Goal: Task Accomplishment & Management: Use online tool/utility

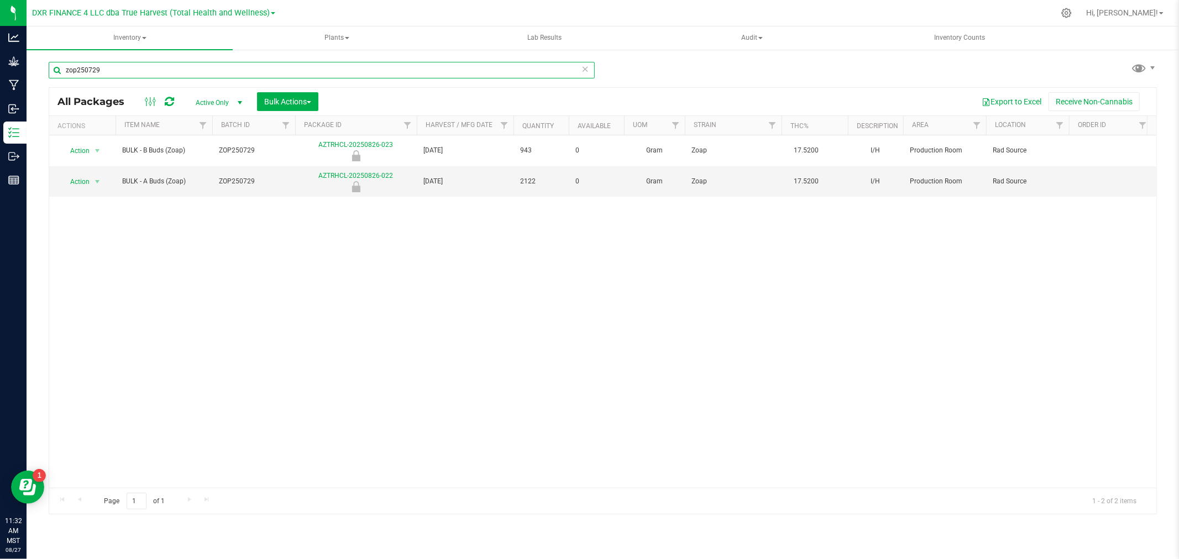
click at [119, 72] on input "zop250729" at bounding box center [322, 70] width 546 height 17
type input "liquid"
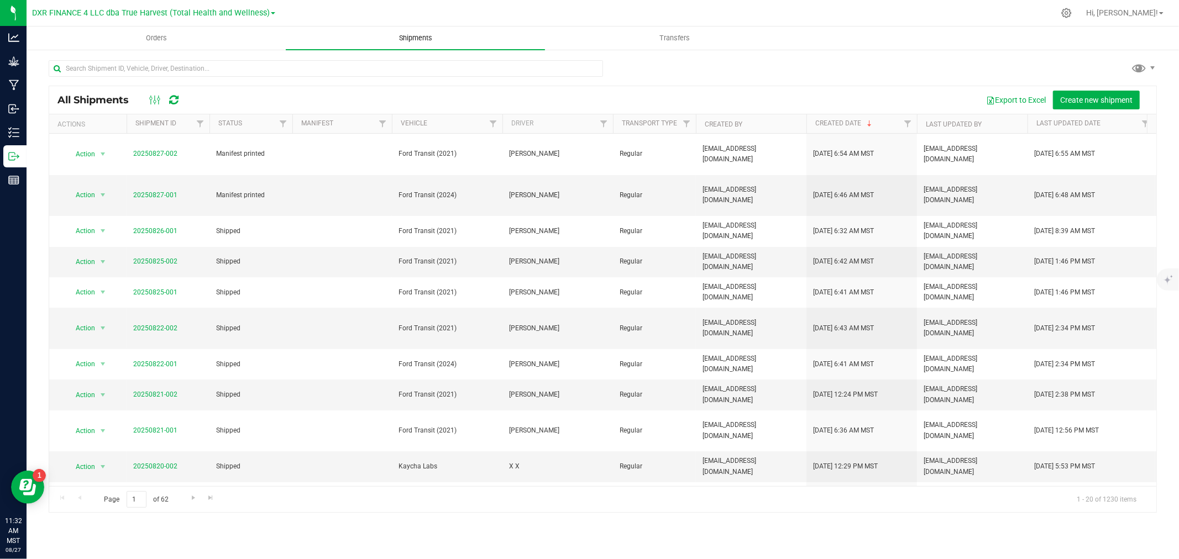
click at [426, 37] on span "Shipments" at bounding box center [415, 38] width 63 height 10
click at [145, 191] on link "20250827-001" at bounding box center [155, 195] width 44 height 8
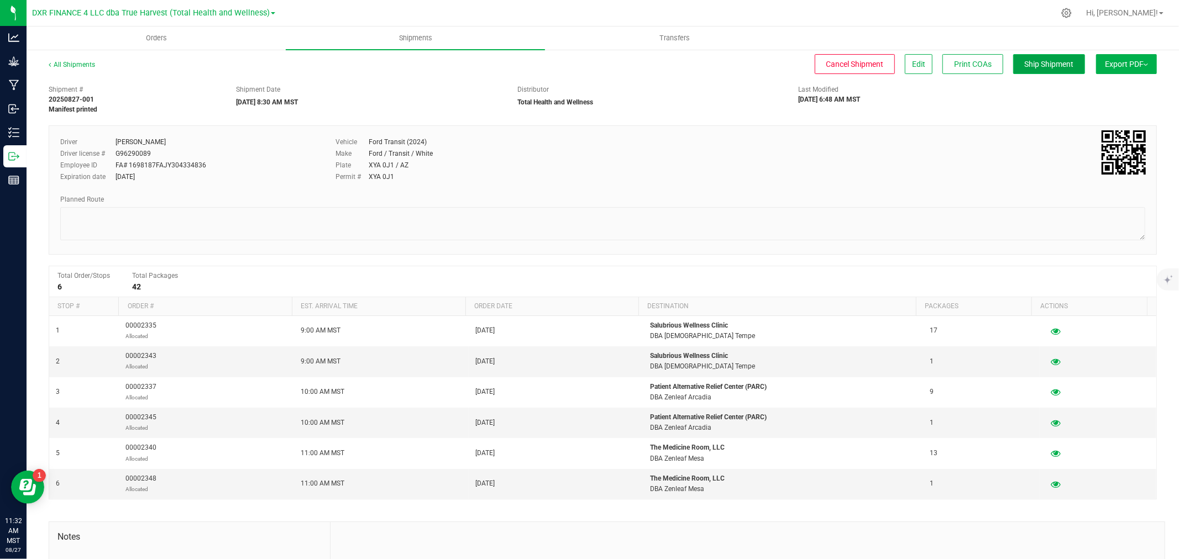
click at [1055, 60] on span "Ship Shipment" at bounding box center [1049, 64] width 49 height 9
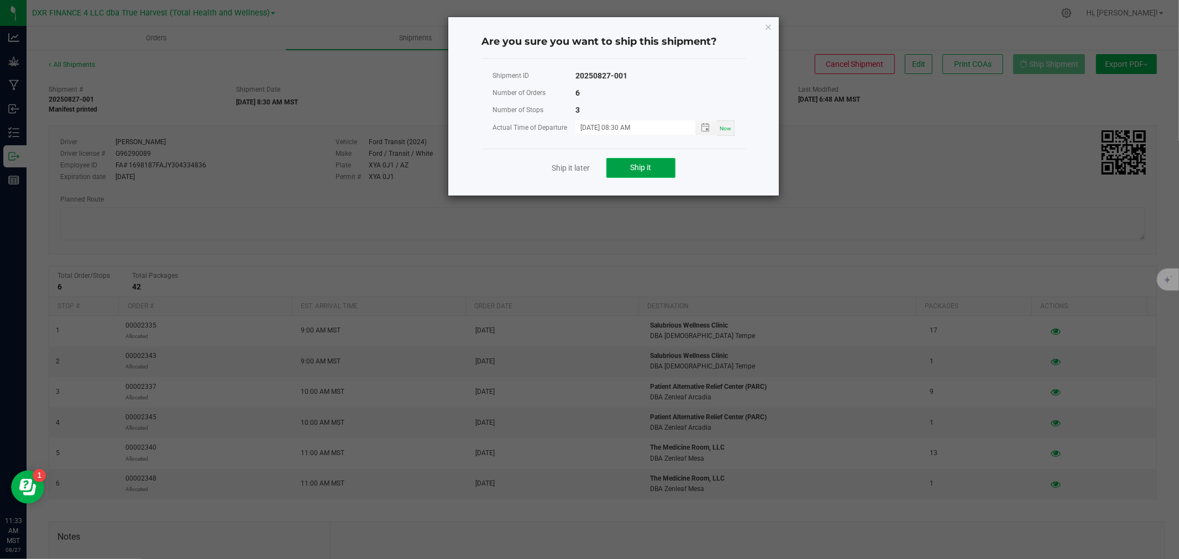
click at [649, 163] on span "Ship it" at bounding box center [641, 167] width 21 height 9
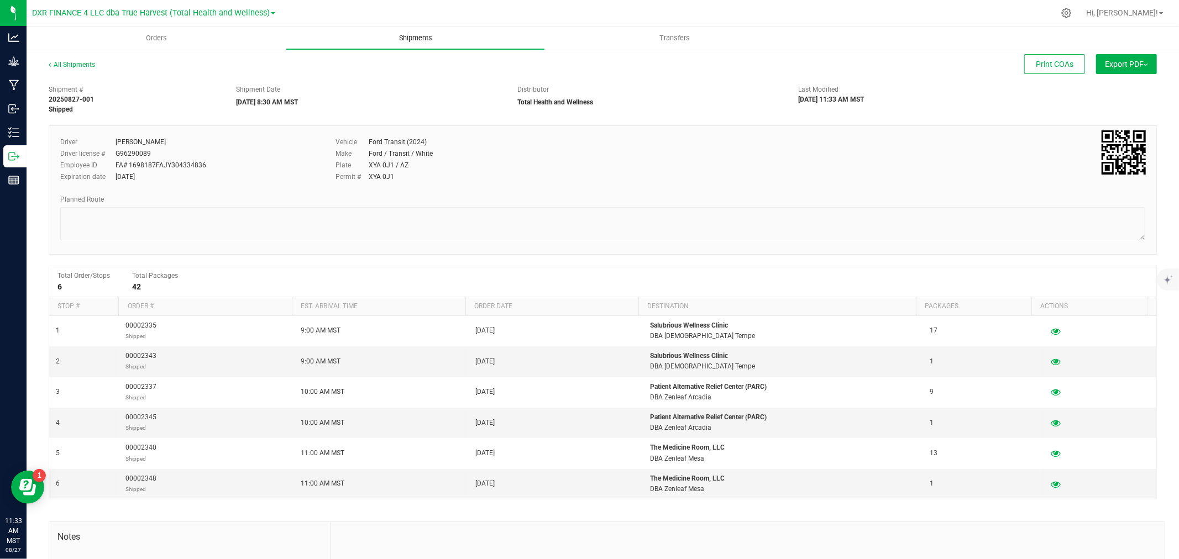
click at [413, 33] on span "Shipments" at bounding box center [415, 38] width 63 height 10
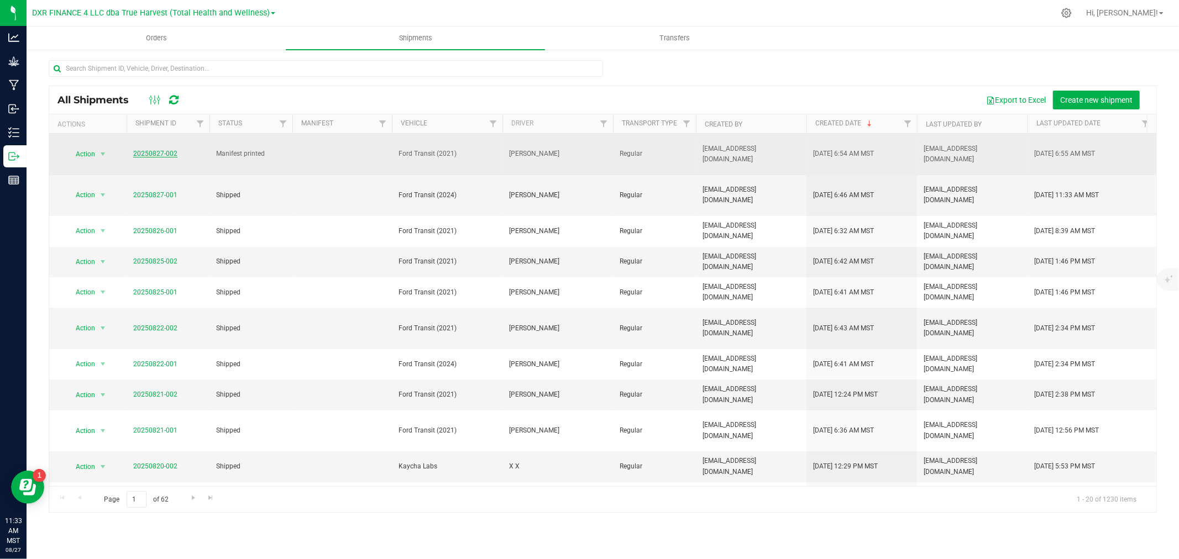
click at [168, 157] on link "20250827-002" at bounding box center [155, 154] width 44 height 8
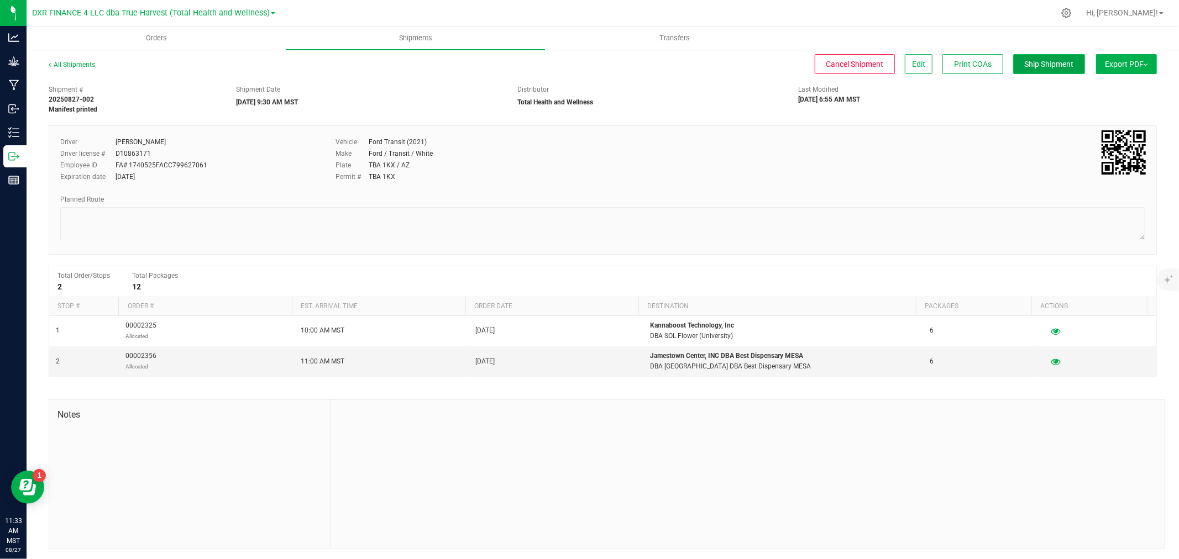
click at [1025, 60] on span "Ship Shipment" at bounding box center [1049, 64] width 49 height 9
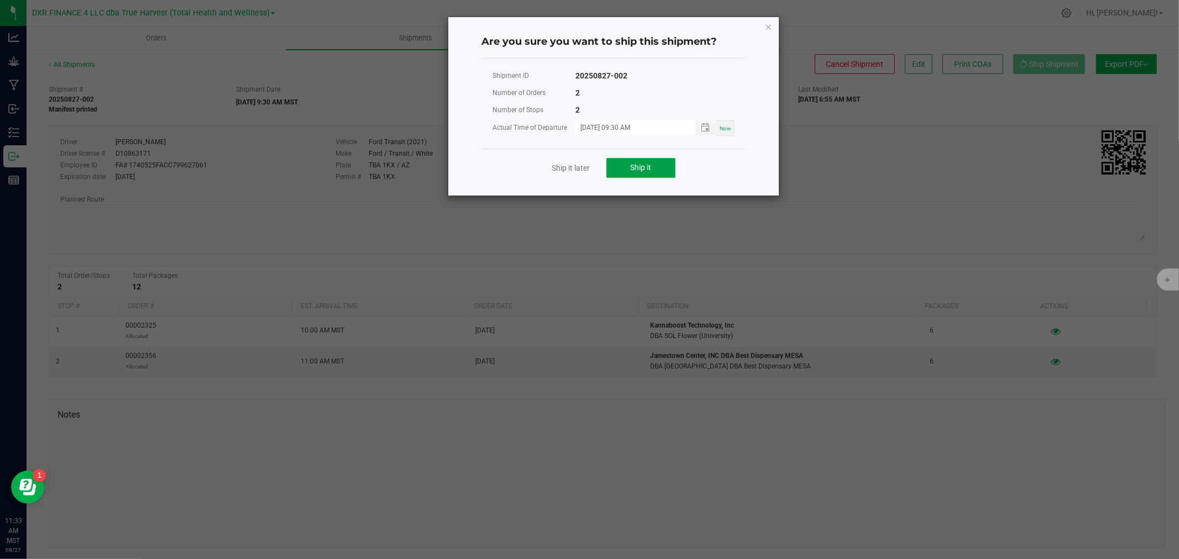
click at [662, 164] on button "Ship it" at bounding box center [640, 168] width 69 height 20
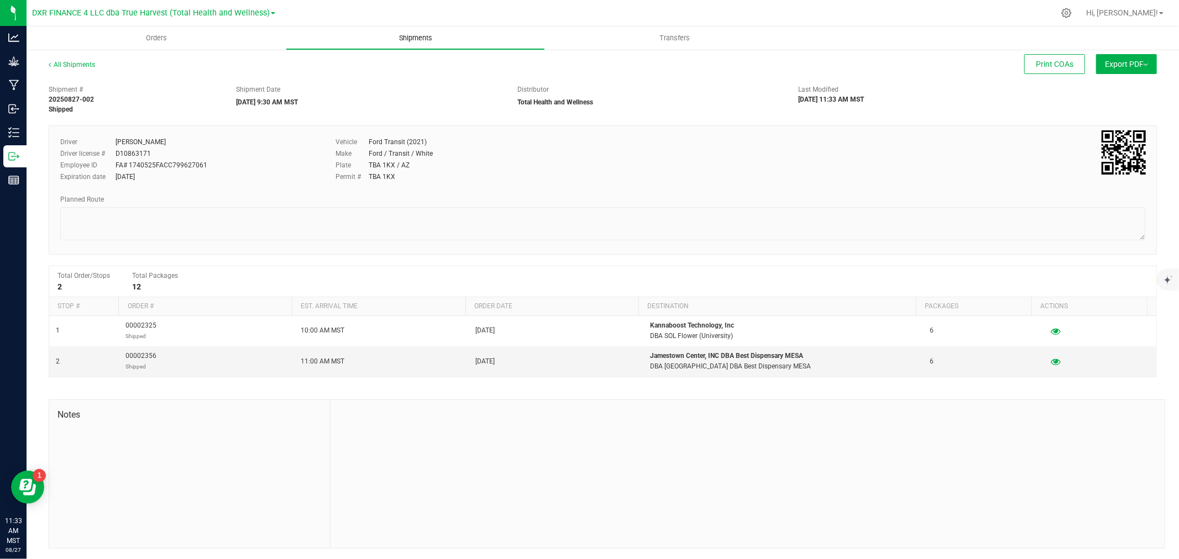
click at [404, 36] on span "Shipments" at bounding box center [415, 38] width 63 height 10
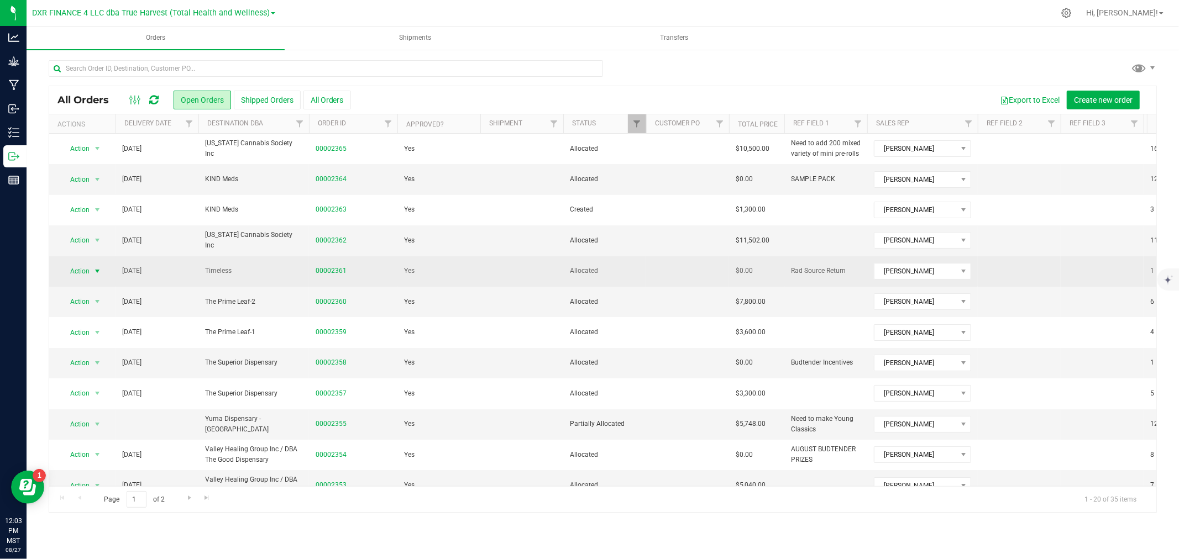
click at [78, 269] on span "Action" at bounding box center [75, 271] width 30 height 15
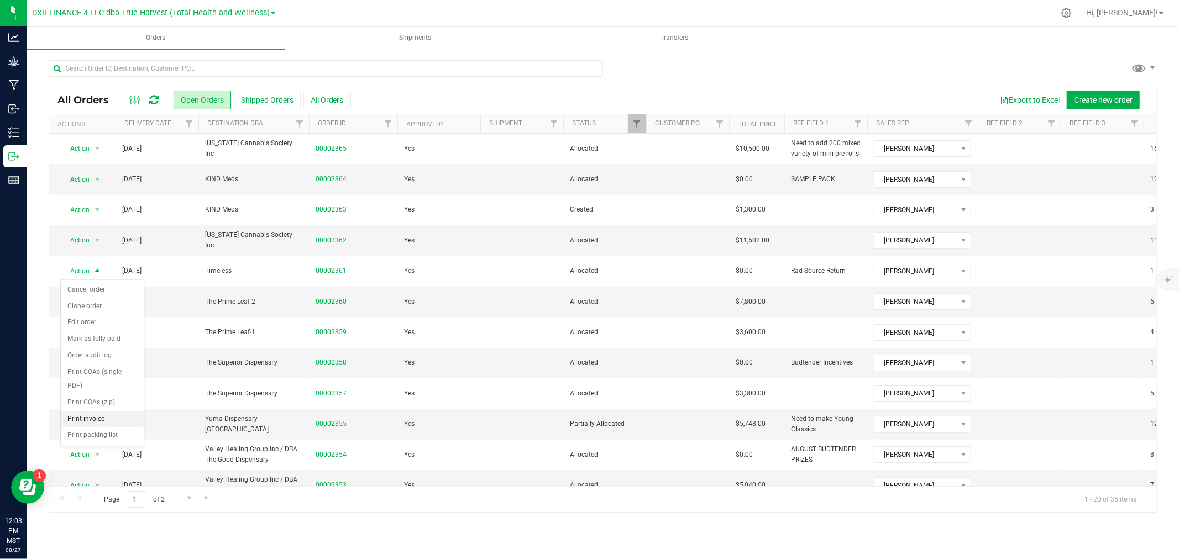
click at [97, 421] on li "Print invoice" at bounding box center [102, 419] width 83 height 17
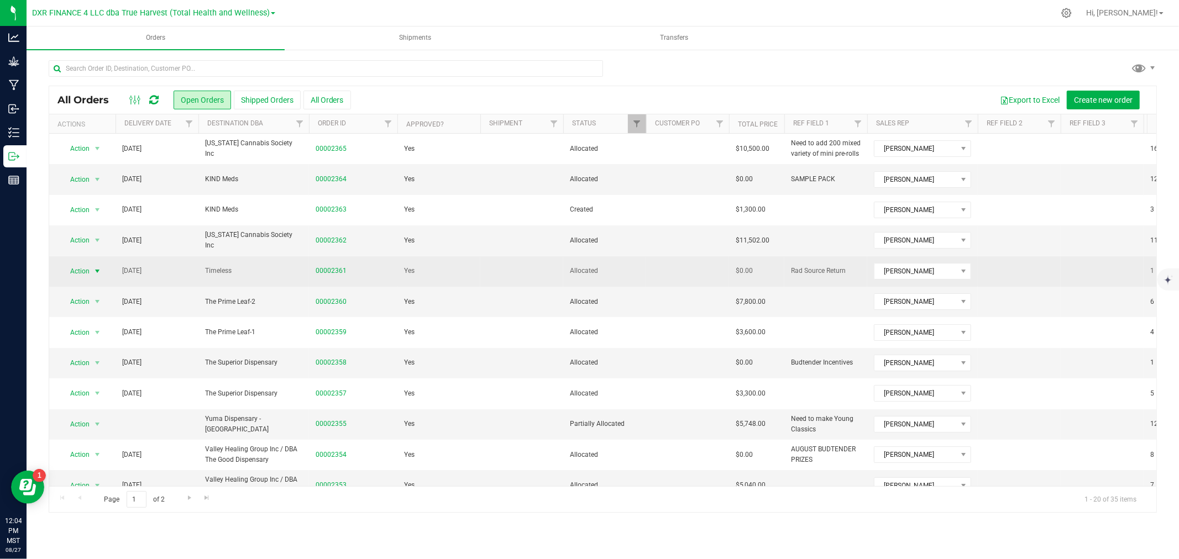
click at [186, 274] on td "Aug 27, 2025" at bounding box center [157, 272] width 83 height 30
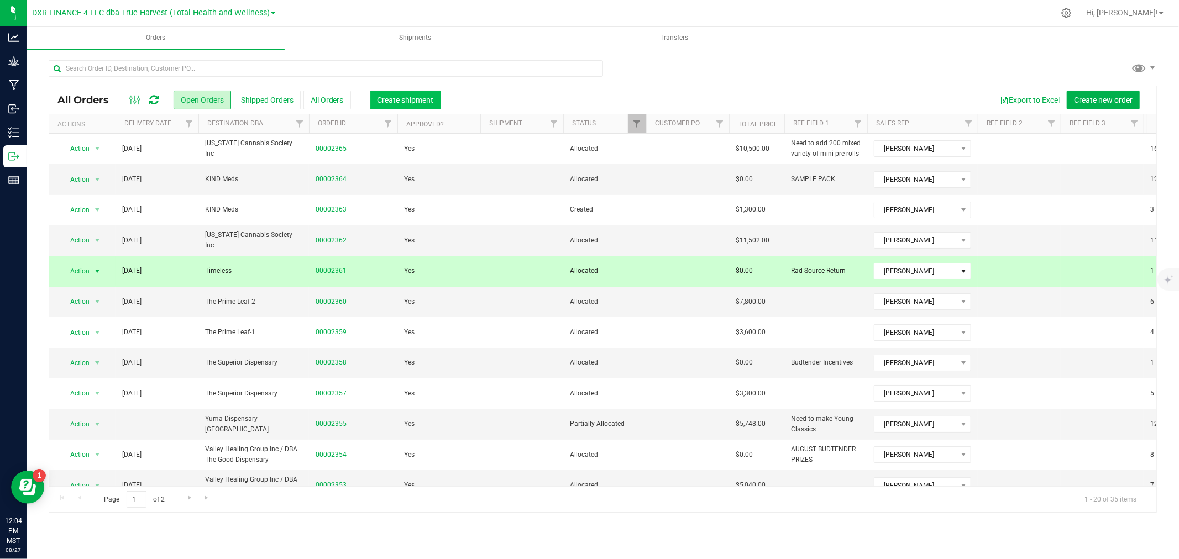
click at [395, 100] on span "Create shipment" at bounding box center [406, 100] width 56 height 9
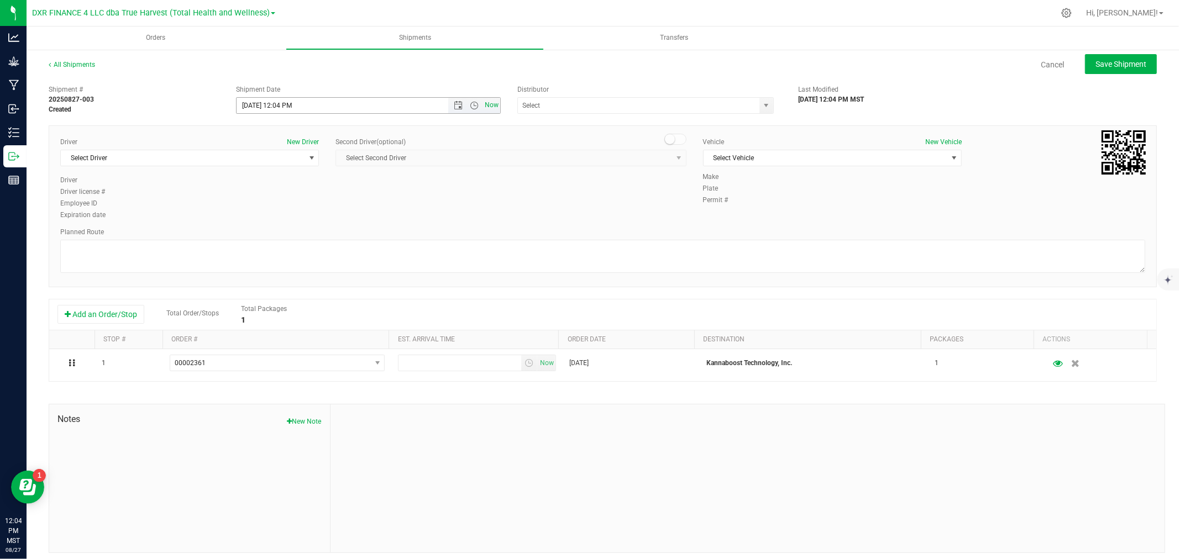
click at [485, 106] on span "Now" at bounding box center [492, 105] width 19 height 16
click at [296, 162] on span "Select Driver" at bounding box center [183, 157] width 244 height 15
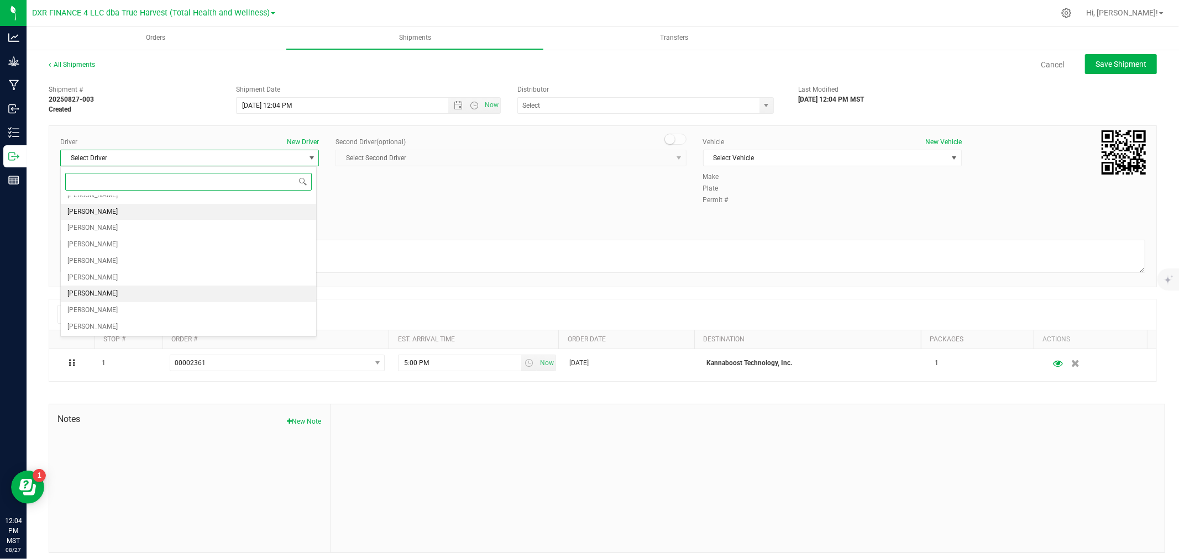
scroll to position [59, 0]
click at [107, 320] on li "X X" at bounding box center [188, 326] width 255 height 17
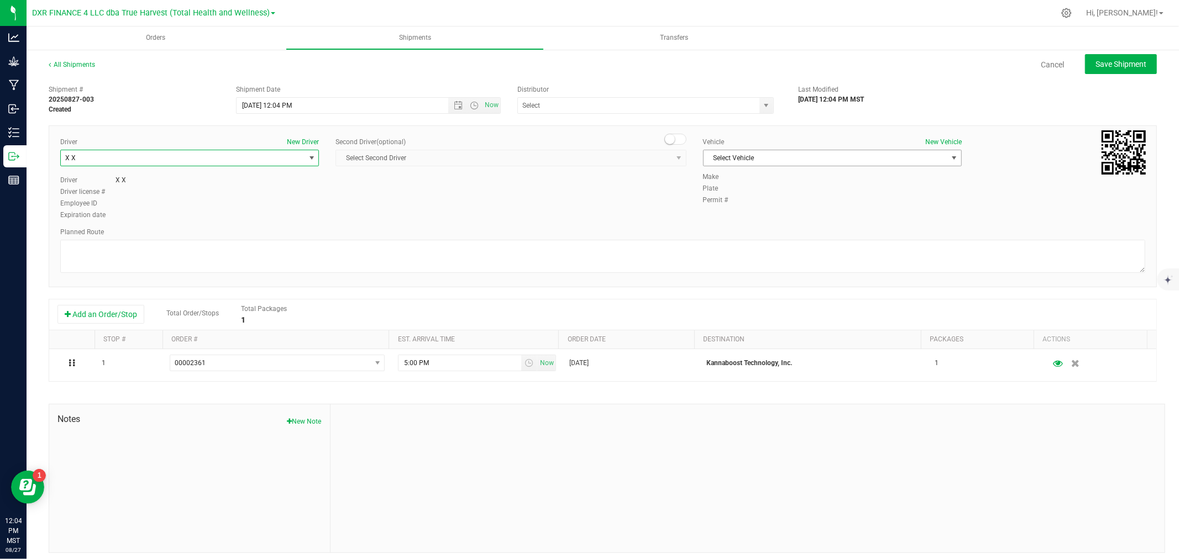
click at [789, 159] on span "Select Vehicle" at bounding box center [826, 157] width 244 height 15
click at [739, 172] on li "00" at bounding box center [825, 177] width 255 height 17
click at [1115, 60] on span "Save Shipment" at bounding box center [1121, 64] width 51 height 9
type input "8/27/2025 7:04 PM"
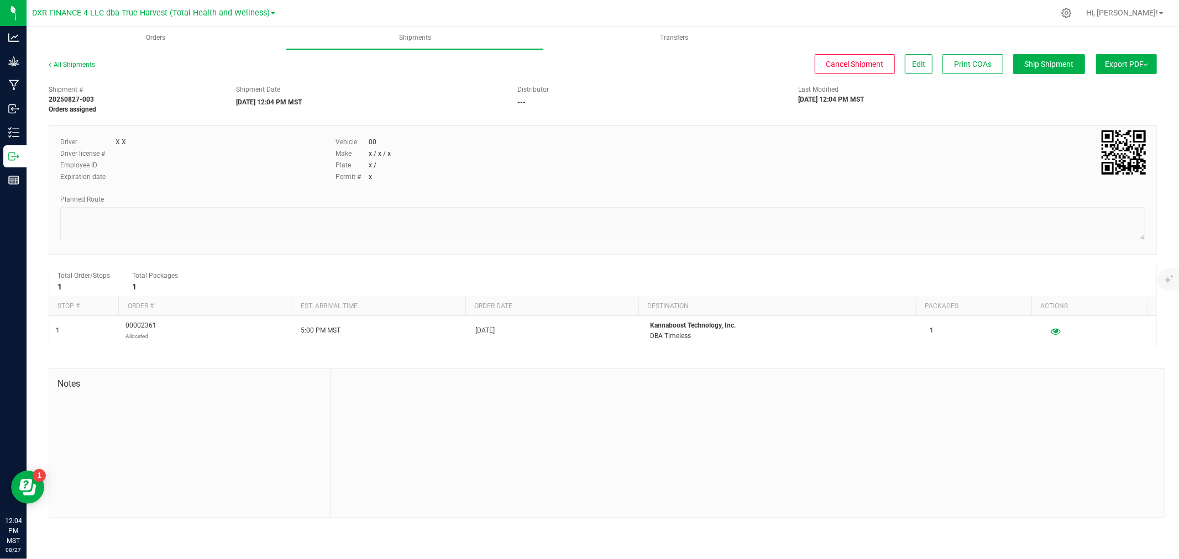
click at [1134, 61] on span "Export PDF" at bounding box center [1126, 64] width 43 height 9
click at [1133, 85] on span "Manifest by Package ID" at bounding box center [1110, 89] width 70 height 8
